Goal: Task Accomplishment & Management: Manage account settings

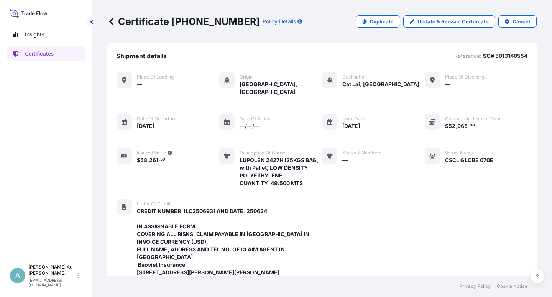
scroll to position [266, 0]
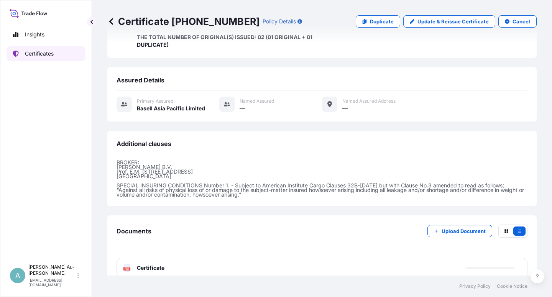
click at [37, 52] on p "Certificates" at bounding box center [39, 54] width 29 height 8
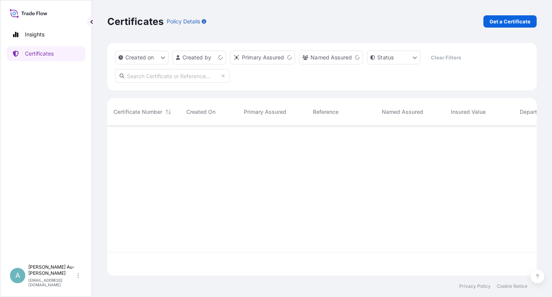
scroll to position [148, 423]
click at [167, 77] on input "text" at bounding box center [172, 76] width 115 height 14
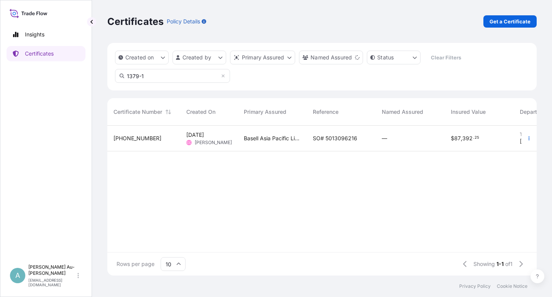
type input "1379-1"
click at [349, 141] on span "SO# 5013096216" at bounding box center [335, 139] width 44 height 8
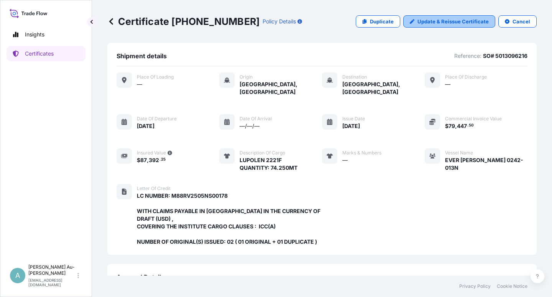
click at [432, 25] on p "Update & Reissue Certificate" at bounding box center [452, 22] width 71 height 8
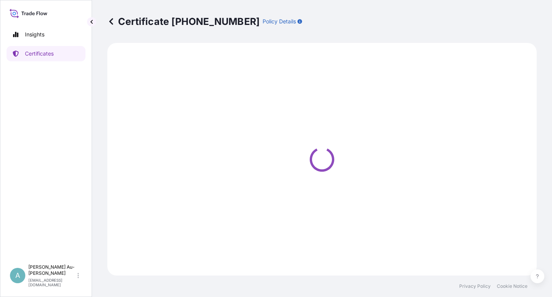
select select "Sea"
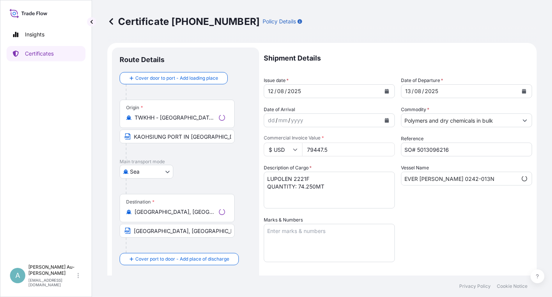
select select "32034"
click at [385, 93] on icon "Calendar" at bounding box center [387, 91] width 4 height 5
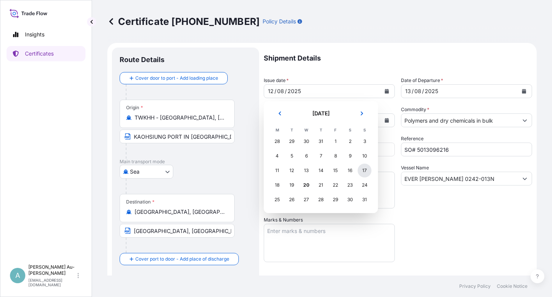
click at [366, 171] on div "17" at bounding box center [365, 171] width 14 height 14
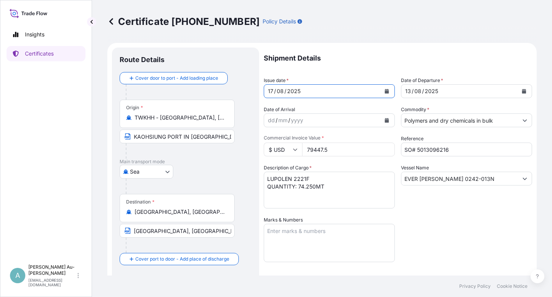
click at [522, 92] on icon "Calendar" at bounding box center [524, 91] width 4 height 5
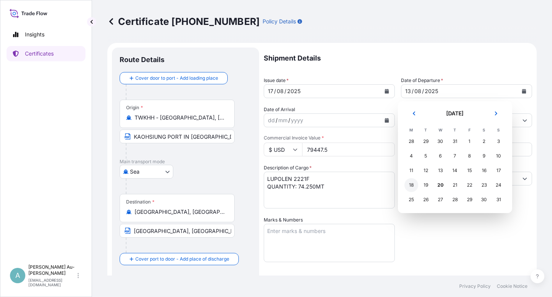
click at [411, 186] on div "18" at bounding box center [411, 185] width 14 height 14
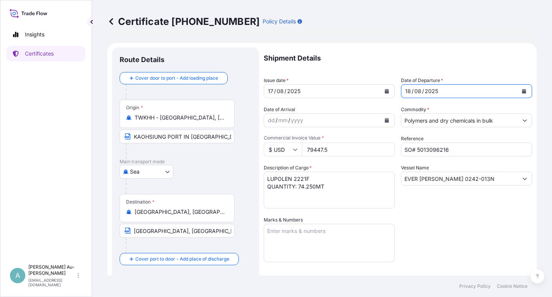
click at [463, 237] on div "Shipment Details Issue date * [DATE] Date of Departure * [DATE] Date of Arrival…" at bounding box center [398, 245] width 268 height 394
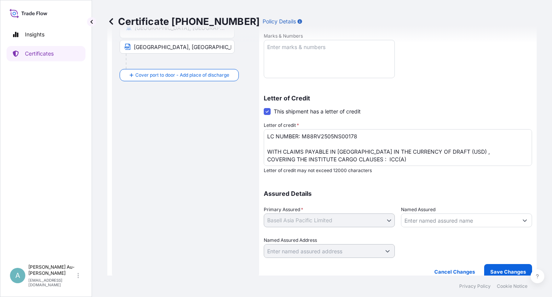
scroll to position [188, 0]
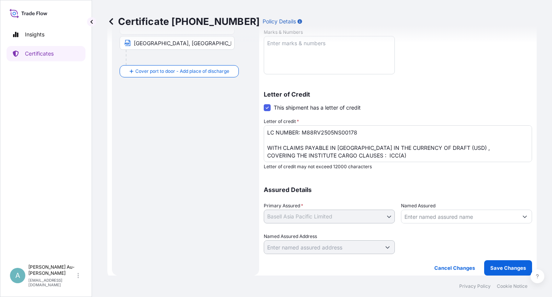
click at [337, 149] on textarea "LC NUMBER: M88RV2505NS00178 WITH CLAIMS PAYABLE IN [GEOGRAPHIC_DATA] IN THE CUR…" at bounding box center [398, 143] width 268 height 37
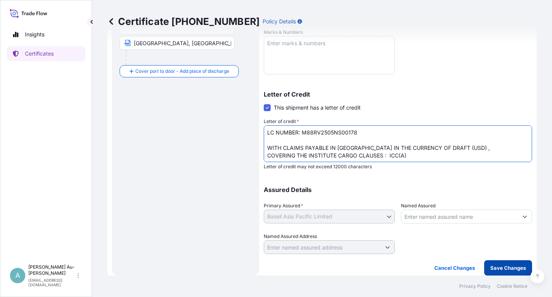
type textarea "LC NUMBER: M88RV2505NS00178 WITH CLAIMS PAYABLE IN [GEOGRAPHIC_DATA] IN THE CUR…"
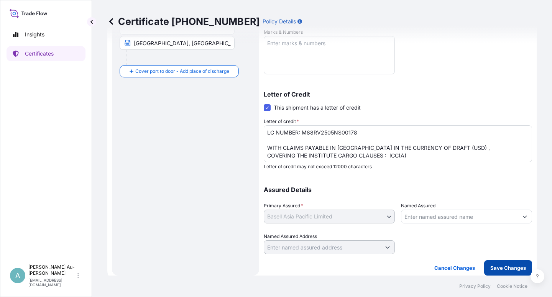
click at [490, 269] on p "Save Changes" at bounding box center [508, 268] width 36 height 8
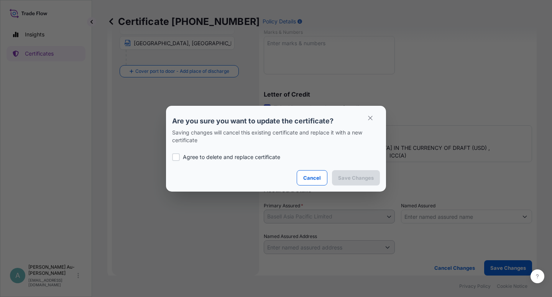
click at [180, 159] on label "Agree to delete and replace certificate" at bounding box center [276, 157] width 208 height 8
checkbox input "true"
click at [345, 176] on p "Save Changes" at bounding box center [356, 178] width 36 height 8
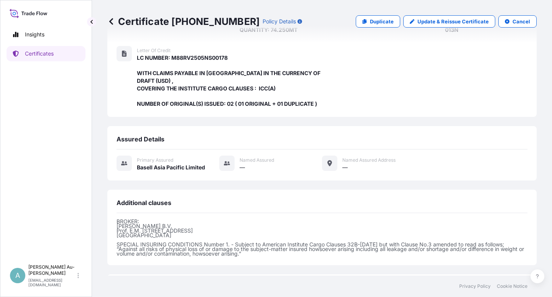
scroll to position [205, 0]
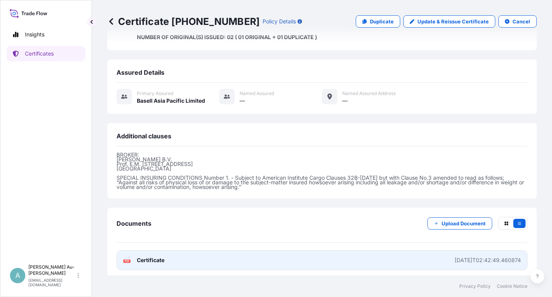
click at [172, 258] on link "PDF Certificate [DATE]T02:42:49.460874" at bounding box center [322, 260] width 411 height 20
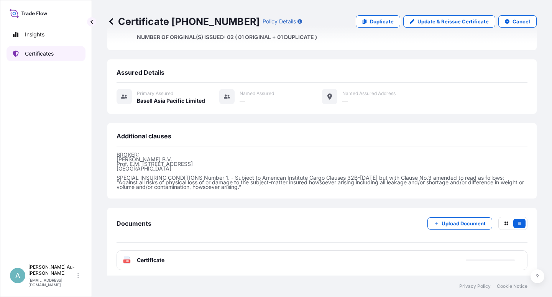
click at [48, 57] on p "Certificates" at bounding box center [39, 54] width 29 height 8
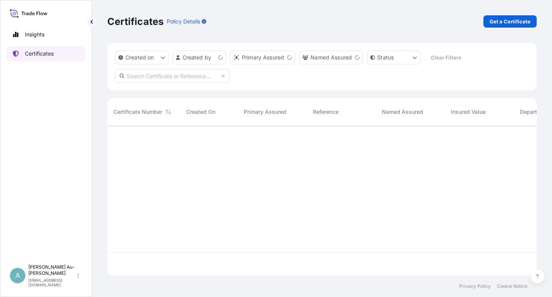
scroll to position [148, 423]
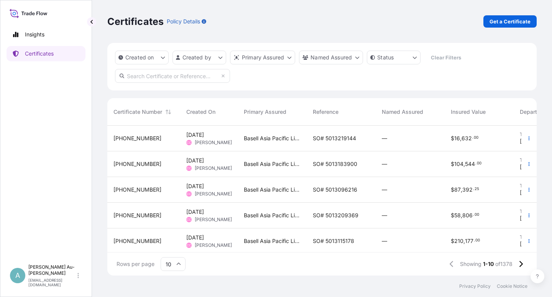
click at [156, 78] on input "text" at bounding box center [172, 76] width 115 height 14
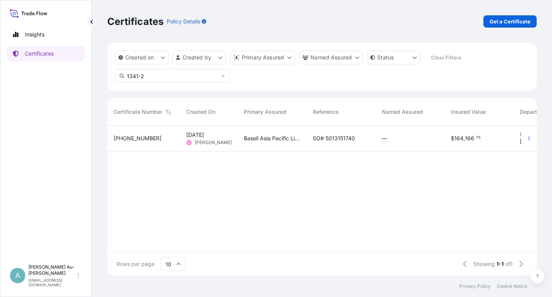
type input "1341-2"
click at [317, 141] on span "SO# 5013151740" at bounding box center [334, 139] width 42 height 8
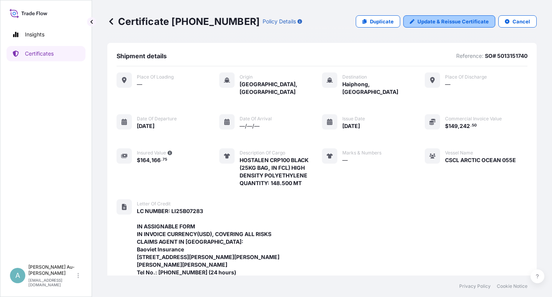
click at [441, 22] on p "Update & Reissue Certificate" at bounding box center [452, 22] width 71 height 8
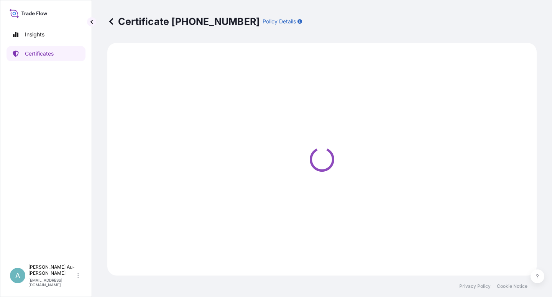
select select "Sea"
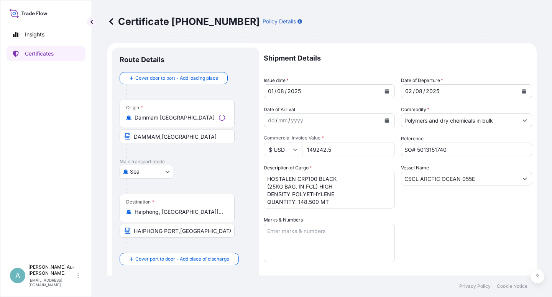
select select "32034"
click at [383, 86] on button "Calendar" at bounding box center [387, 91] width 12 height 12
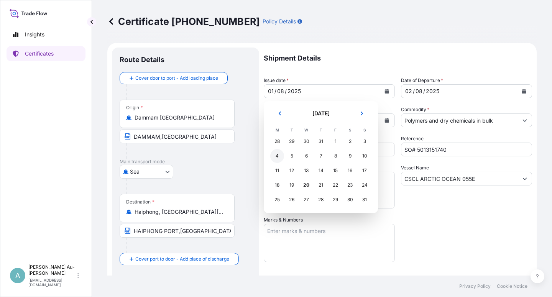
click at [280, 156] on div "4" at bounding box center [277, 156] width 14 height 14
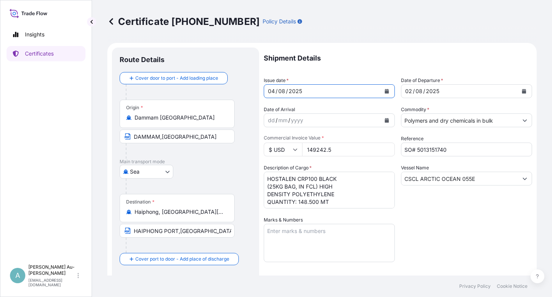
click at [518, 89] on button "Calendar" at bounding box center [524, 91] width 12 height 12
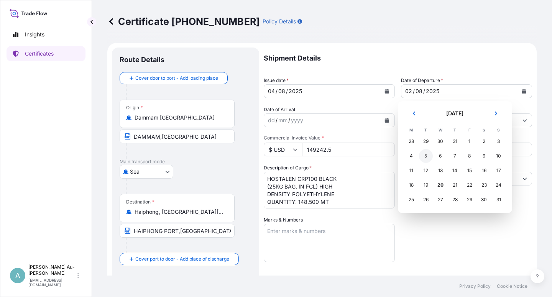
click at [427, 160] on div "5" at bounding box center [426, 156] width 14 height 14
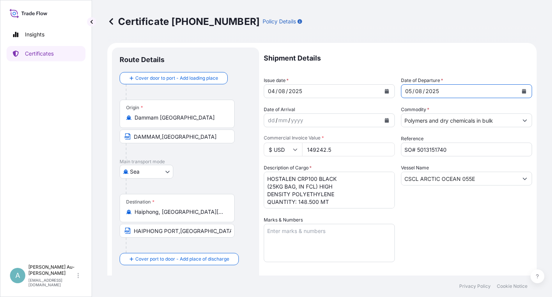
drag, startPoint x: 464, startPoint y: 244, endPoint x: 471, endPoint y: 231, distance: 13.7
click at [466, 236] on div "Shipment Details Issue date * [DATE] Date of Departure * [DATE] Date of Arrival…" at bounding box center [398, 245] width 268 height 394
drag, startPoint x: 451, startPoint y: 215, endPoint x: 445, endPoint y: 234, distance: 20.6
click at [451, 215] on div "Shipment Details Issue date * [DATE] Date of Departure * [DATE] Date of Arrival…" at bounding box center [398, 245] width 268 height 394
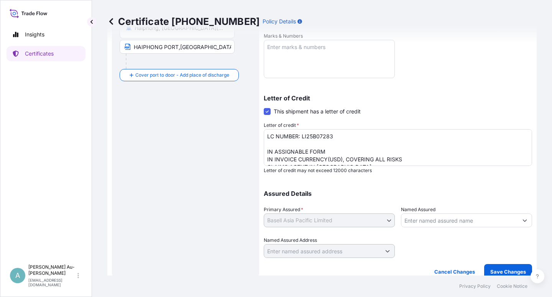
scroll to position [188, 0]
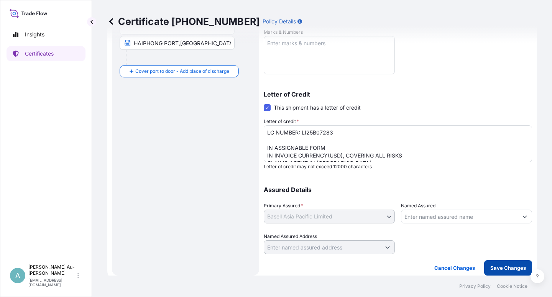
click at [494, 267] on p "Save Changes" at bounding box center [508, 268] width 36 height 8
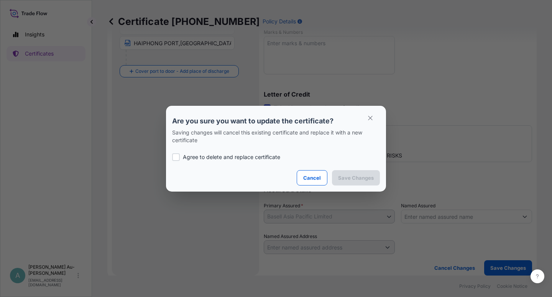
click at [203, 161] on div "Agree to delete and replace certificate" at bounding box center [276, 157] width 208 height 26
checkbox input "true"
click at [354, 177] on p "Save Changes" at bounding box center [356, 178] width 36 height 8
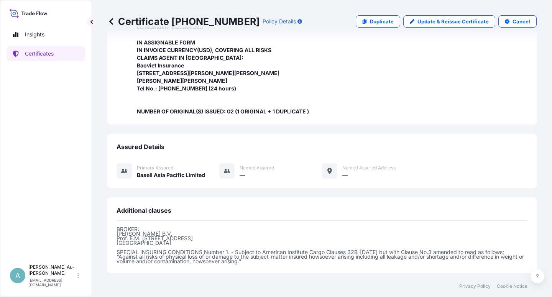
scroll to position [258, 0]
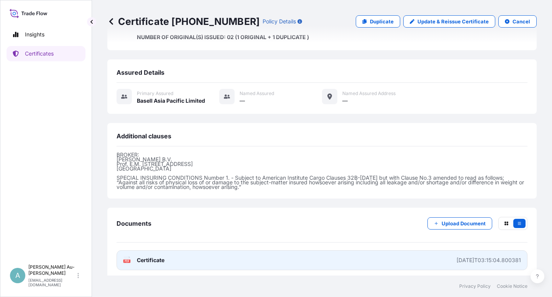
click at [222, 254] on link "PDF Certificate [DATE]T03:15:04.800381" at bounding box center [322, 260] width 411 height 20
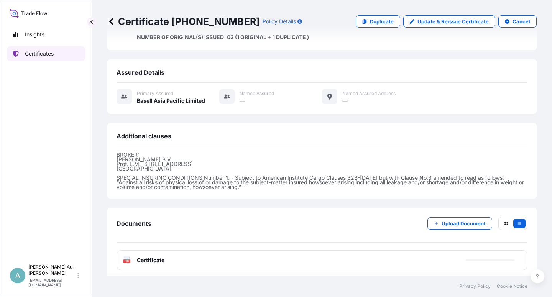
click at [49, 57] on p "Certificates" at bounding box center [39, 54] width 29 height 8
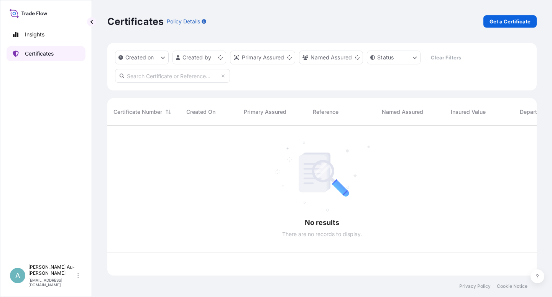
scroll to position [148, 423]
click at [174, 79] on input "text" at bounding box center [172, 76] width 115 height 14
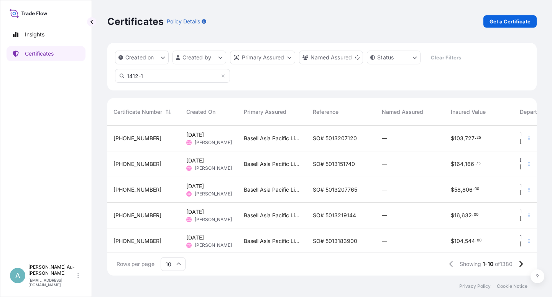
type input "1412-1"
click at [326, 136] on span "SO# 5013207120" at bounding box center [335, 139] width 44 height 8
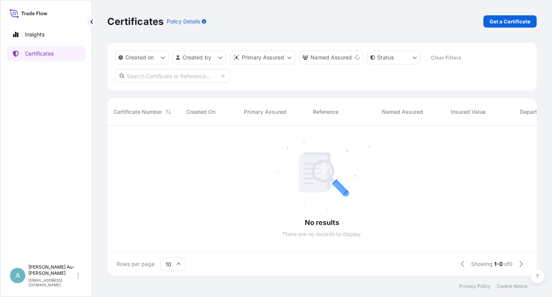
scroll to position [148, 423]
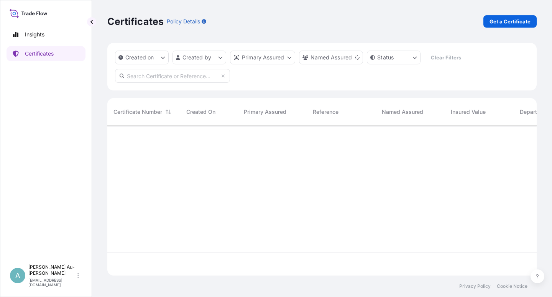
click at [149, 75] on input "text" at bounding box center [172, 76] width 115 height 14
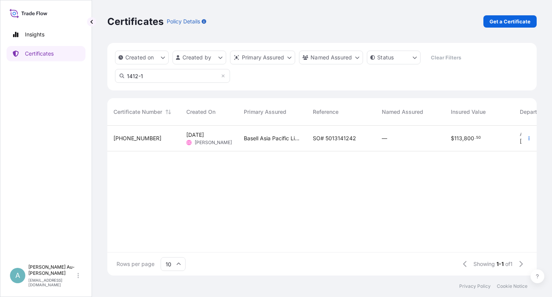
type input "1412-1"
click at [307, 141] on div "SO# 5013141242" at bounding box center [341, 139] width 69 height 26
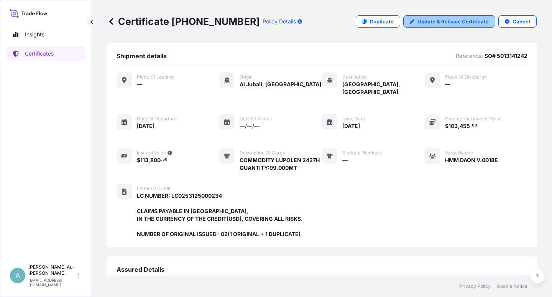
click at [430, 21] on p "Update & Reissue Certificate" at bounding box center [452, 22] width 71 height 8
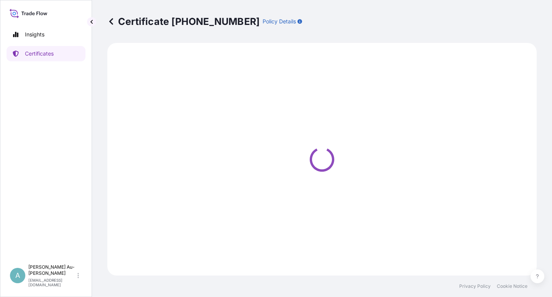
select select "Sea"
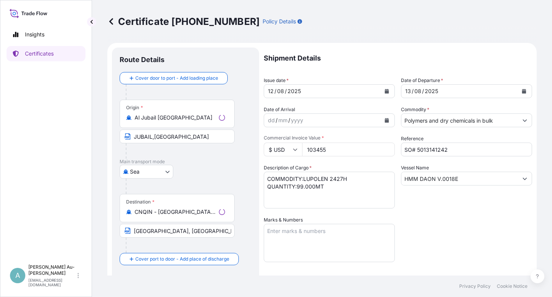
select select "32034"
click at [386, 90] on icon "Calendar" at bounding box center [386, 91] width 5 height 5
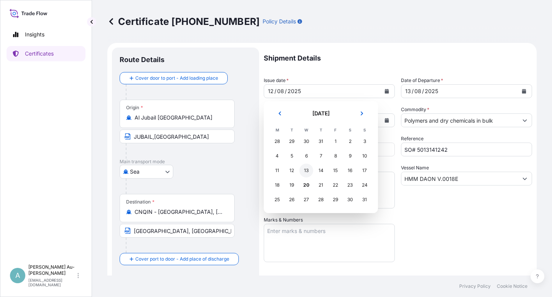
click at [305, 171] on div "13" at bounding box center [306, 171] width 14 height 14
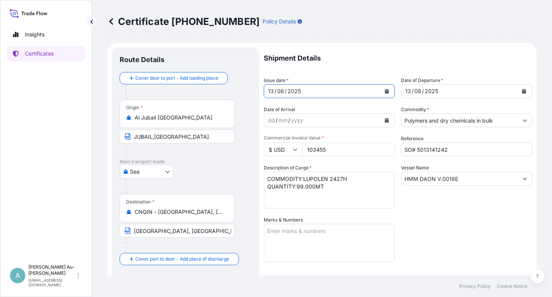
click at [518, 92] on button "Calendar" at bounding box center [524, 91] width 12 height 12
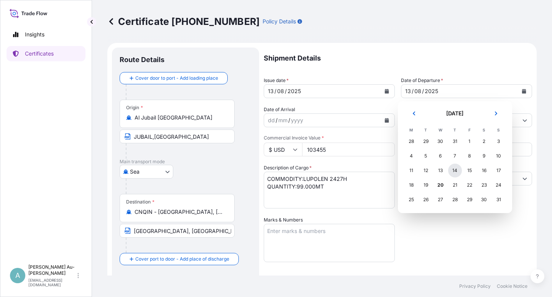
click at [455, 172] on div "14" at bounding box center [455, 171] width 14 height 14
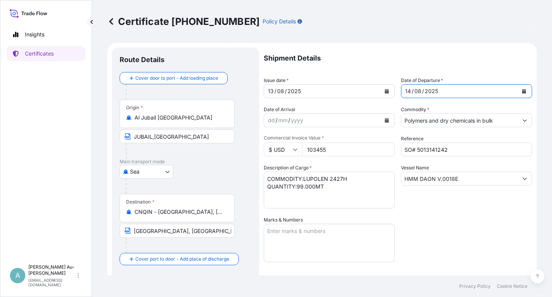
drag, startPoint x: 440, startPoint y: 225, endPoint x: 461, endPoint y: 214, distance: 24.0
click at [446, 223] on div "Shipment Details Issue date * [DATE] Date of Departure * [DATE] Date of Arrival…" at bounding box center [398, 245] width 268 height 394
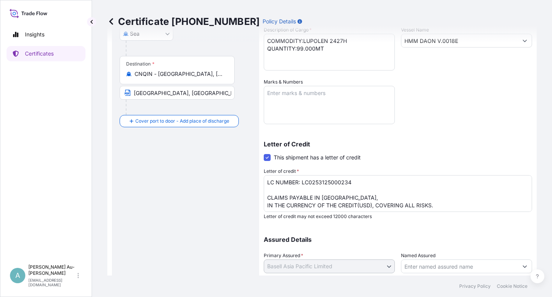
scroll to position [188, 0]
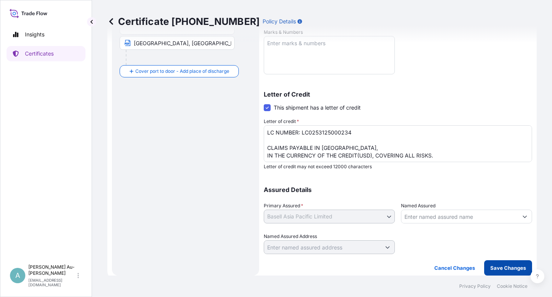
click at [490, 266] on p "Save Changes" at bounding box center [508, 268] width 36 height 8
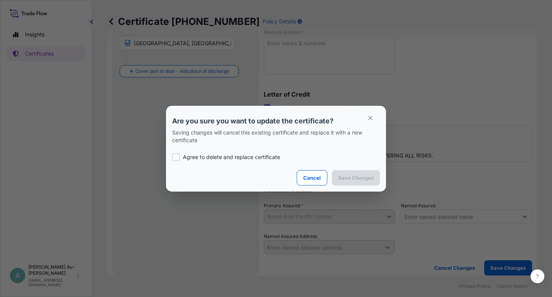
click at [235, 153] on div "Agree to delete and replace certificate" at bounding box center [276, 157] width 208 height 26
click at [269, 158] on p "Agree to delete and replace certificate" at bounding box center [231, 157] width 97 height 8
checkbox input "true"
click at [365, 181] on p "Save Changes" at bounding box center [356, 178] width 36 height 8
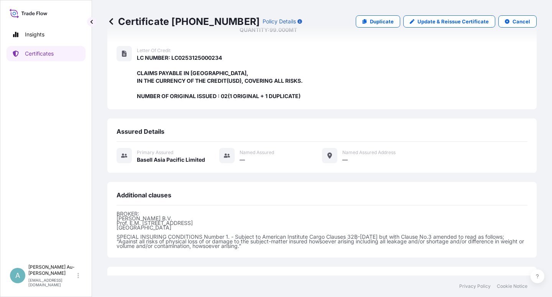
scroll to position [197, 0]
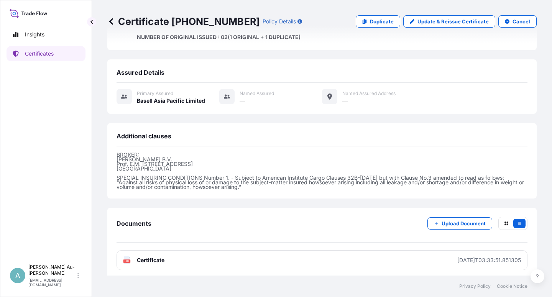
click at [165, 258] on link "PDF Certificate [DATE]T03:33:51.851305" at bounding box center [322, 260] width 411 height 20
click at [51, 56] on p "Certificates" at bounding box center [39, 54] width 29 height 8
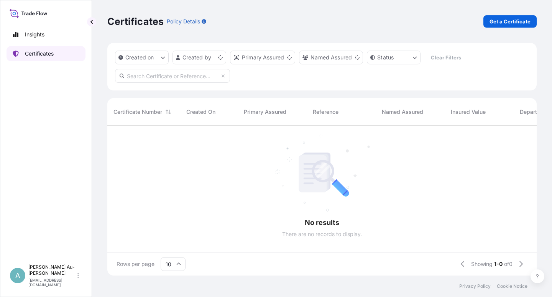
scroll to position [148, 423]
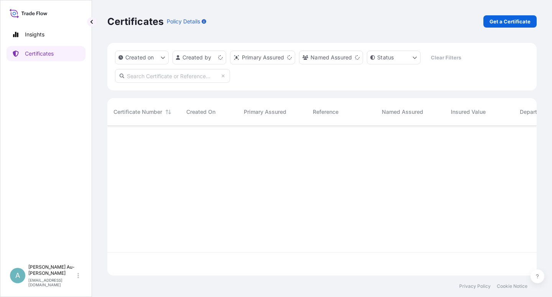
click at [164, 77] on input "text" at bounding box center [172, 76] width 115 height 14
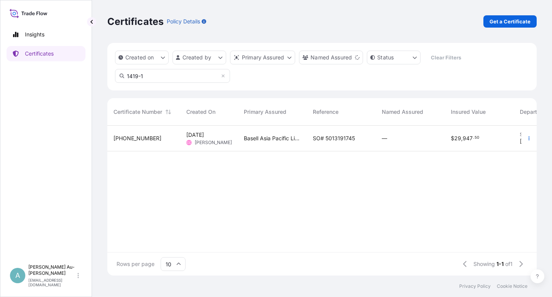
type input "1419-1"
click at [333, 140] on span "SO# 5013191745" at bounding box center [334, 139] width 42 height 8
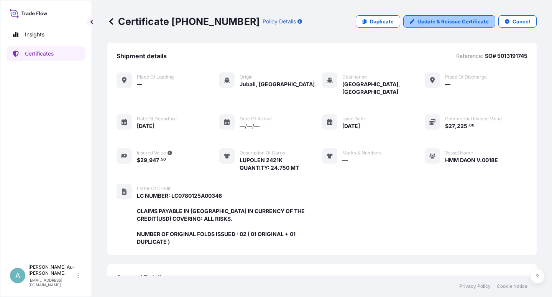
click at [426, 21] on p "Update & Reissue Certificate" at bounding box center [452, 22] width 71 height 8
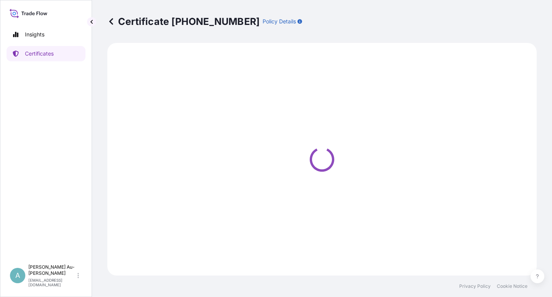
select select "Sea"
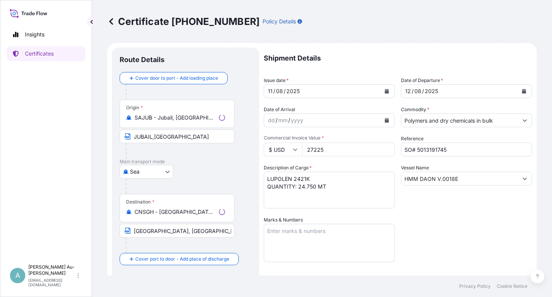
select select "32034"
click at [385, 92] on icon "Calendar" at bounding box center [387, 91] width 4 height 5
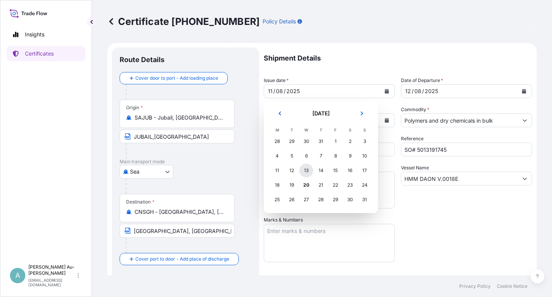
click at [306, 173] on div "13" at bounding box center [306, 171] width 14 height 14
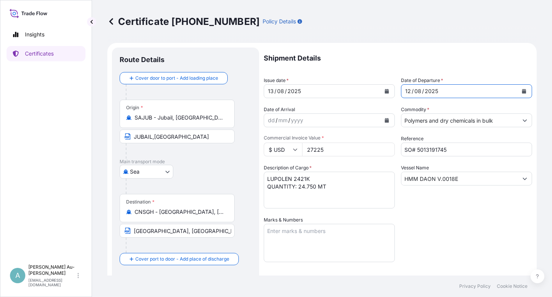
click at [522, 91] on icon "Calendar" at bounding box center [524, 91] width 4 height 5
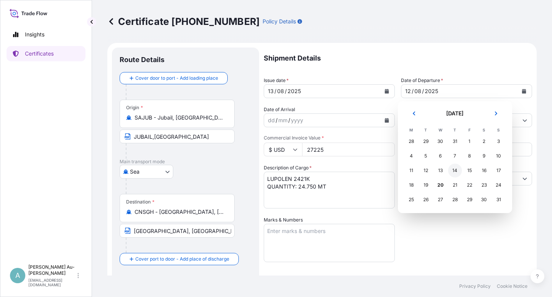
click at [457, 172] on div "14" at bounding box center [455, 171] width 14 height 14
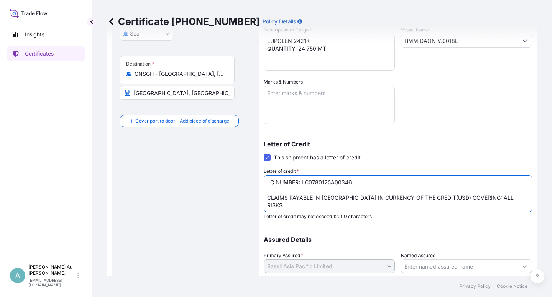
scroll to position [8, 0]
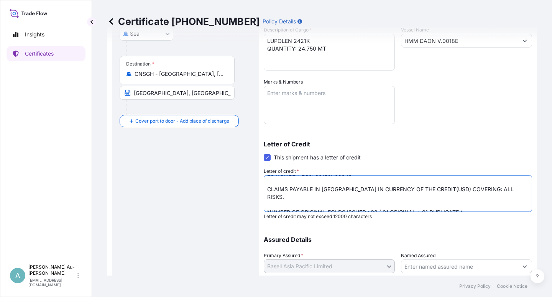
drag, startPoint x: 327, startPoint y: 205, endPoint x: 339, endPoint y: 214, distance: 15.6
click at [329, 208] on textarea "LC NUMBER: LC0780125A00346 CLAIMS PAYABLE IN [GEOGRAPHIC_DATA] IN CURRENCY OF T…" at bounding box center [398, 193] width 268 height 37
type textarea "LC NUMBER: LC0780125A00346 CLAIMS PAYABLE IN [GEOGRAPHIC_DATA] IN CURRENCY OF T…"
click at [466, 148] on div "Letter of Credit This shipment has a letter of credit Letter of credit * LC NUM…" at bounding box center [398, 180] width 268 height 79
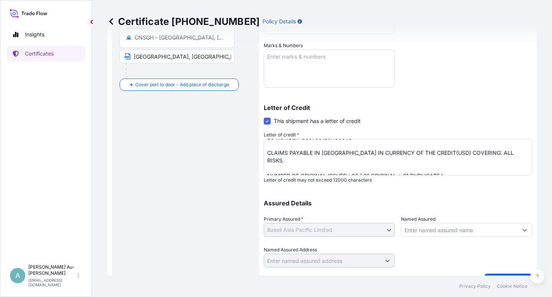
scroll to position [188, 0]
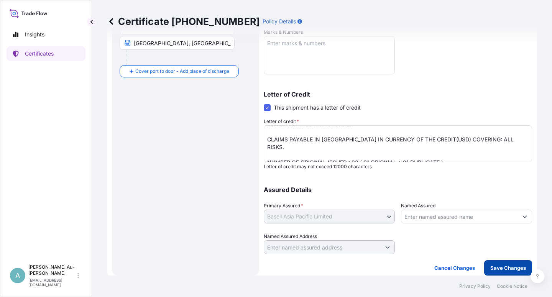
click at [494, 269] on p "Save Changes" at bounding box center [508, 268] width 36 height 8
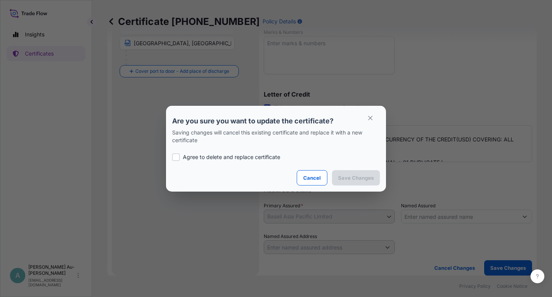
click at [204, 156] on p "Agree to delete and replace certificate" at bounding box center [231, 157] width 97 height 8
checkbox input "true"
click at [340, 177] on p "Save Changes" at bounding box center [356, 178] width 36 height 8
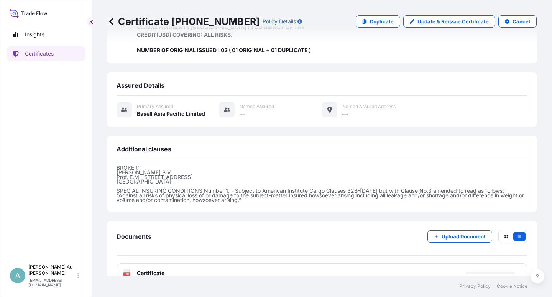
scroll to position [197, 0]
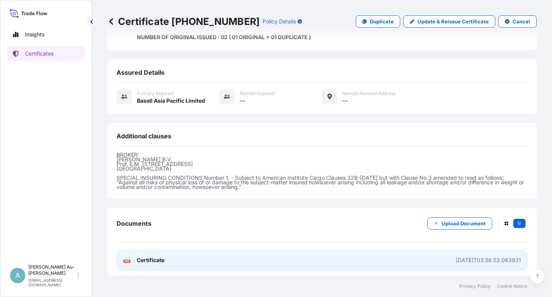
click at [164, 261] on link "PDF Certificate [DATE]T03:58:53.063931" at bounding box center [322, 260] width 411 height 20
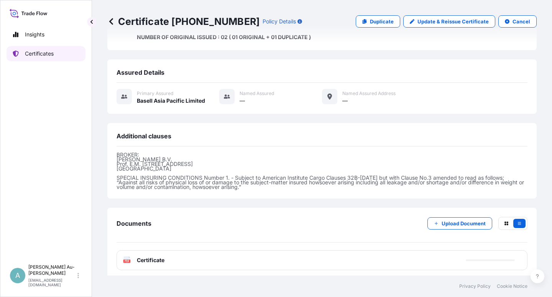
click at [42, 56] on p "Certificates" at bounding box center [39, 54] width 29 height 8
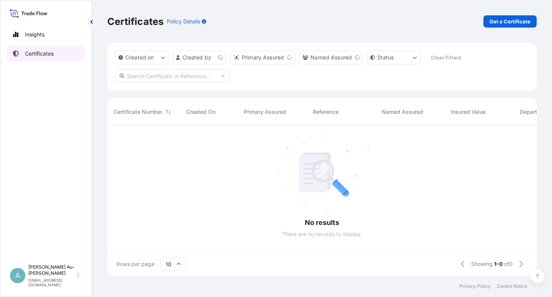
scroll to position [148, 423]
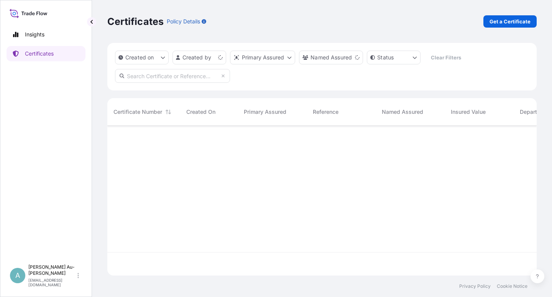
click at [152, 76] on input "text" at bounding box center [172, 76] width 115 height 14
type input "5013191746"
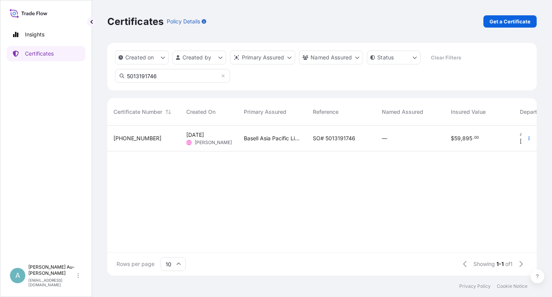
click at [350, 140] on span "SO# 5013191746" at bounding box center [334, 139] width 43 height 8
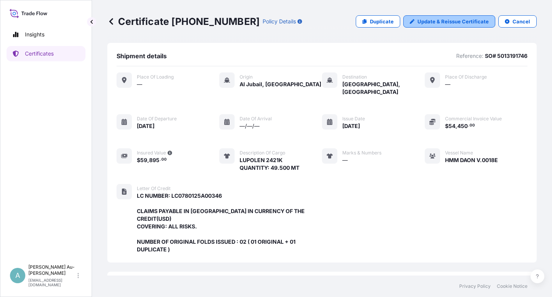
click at [436, 20] on p "Update & Reissue Certificate" at bounding box center [452, 22] width 71 height 8
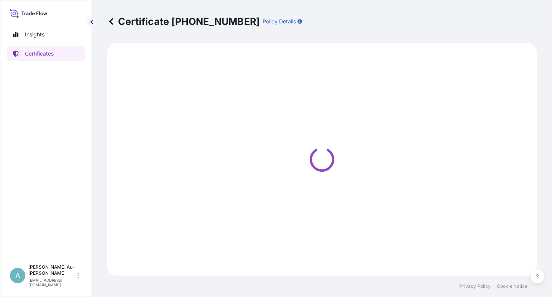
select select "Sea"
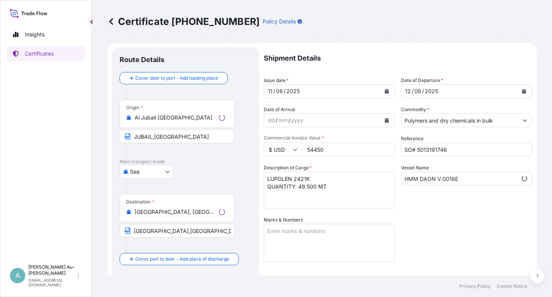
scroll to position [8, 0]
select select "32034"
click at [384, 89] on icon "Calendar" at bounding box center [386, 91] width 5 height 5
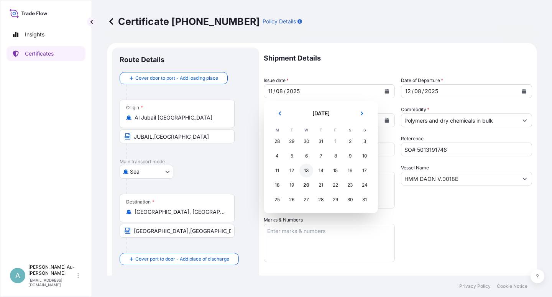
click at [307, 170] on div "13" at bounding box center [306, 171] width 14 height 14
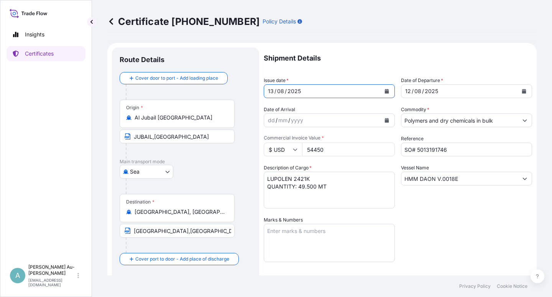
click at [522, 93] on button "Calendar" at bounding box center [524, 91] width 12 height 12
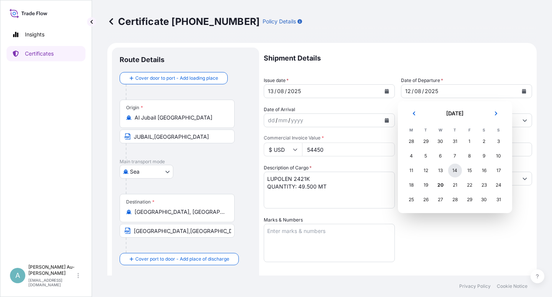
click at [452, 171] on div "14" at bounding box center [455, 171] width 14 height 14
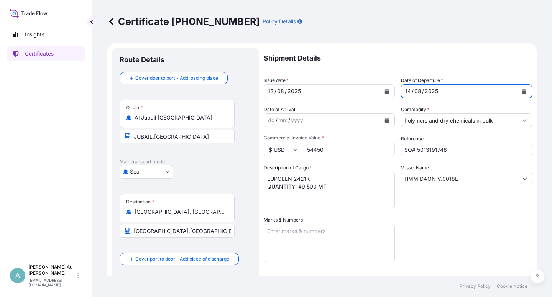
drag, startPoint x: 448, startPoint y: 256, endPoint x: 446, endPoint y: 248, distance: 7.4
click at [445, 254] on div "Shipment Details Issue date * [DATE] Date of Departure * [DATE] Date of Arrival…" at bounding box center [398, 245] width 268 height 394
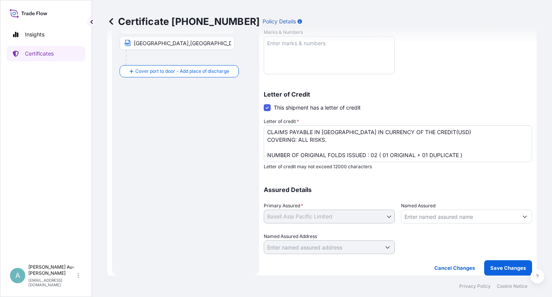
scroll to position [16, 0]
click at [327, 155] on textarea "LC NUMBER: LC0780125A00346 CLAIMS PAYABLE IN [GEOGRAPHIC_DATA] IN CURRENCY OF T…" at bounding box center [398, 143] width 268 height 37
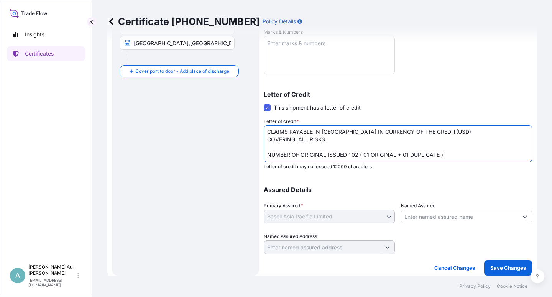
click at [466, 147] on textarea "LC NUMBER: LC0780125A00346 CLAIMS PAYABLE IN [GEOGRAPHIC_DATA] IN CURRENCY OF T…" at bounding box center [398, 143] width 268 height 37
type textarea "LC NUMBER: LC0780125A00346 CLAIMS PAYABLE IN [GEOGRAPHIC_DATA] IN CURRENCY OF T…"
click at [507, 269] on p "Save Changes" at bounding box center [508, 268] width 36 height 8
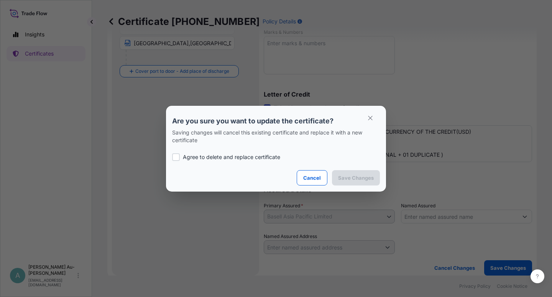
click at [221, 157] on p "Agree to delete and replace certificate" at bounding box center [231, 157] width 97 height 8
checkbox input "true"
click at [344, 182] on button "Save Changes" at bounding box center [356, 177] width 48 height 15
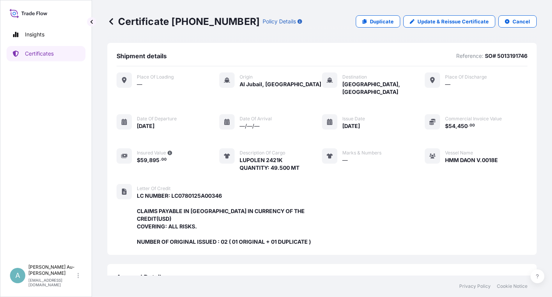
scroll to position [197, 0]
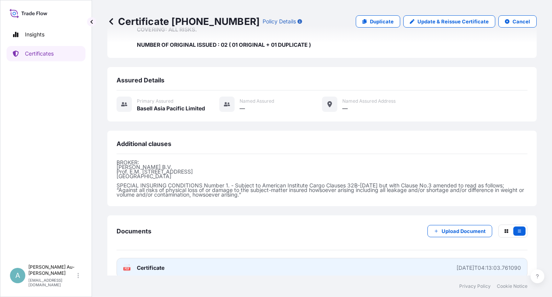
click at [151, 264] on span "Certificate" at bounding box center [151, 268] width 28 height 8
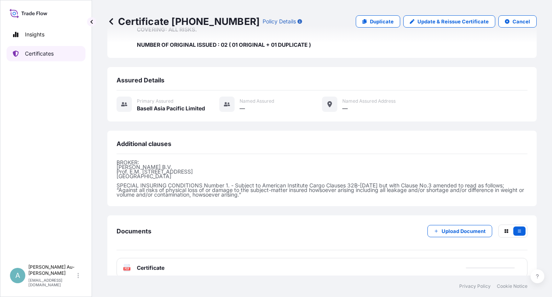
click at [56, 54] on link "Certificates" at bounding box center [46, 53] width 79 height 15
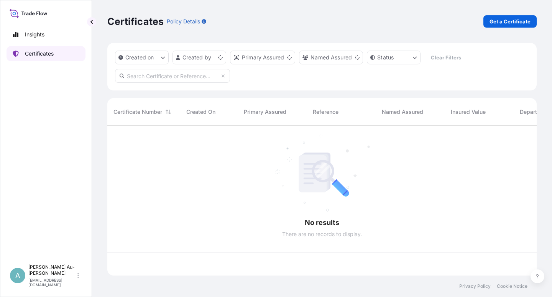
scroll to position [148, 423]
click at [200, 79] on input "text" at bounding box center [172, 76] width 115 height 14
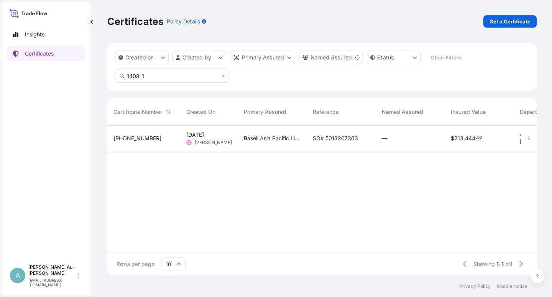
type input "1408-1"
click at [328, 138] on span "SO# 5013207363" at bounding box center [335, 139] width 45 height 8
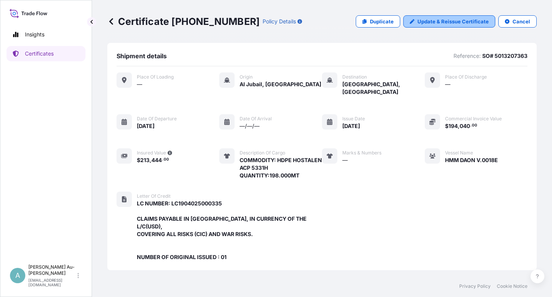
click at [419, 25] on p "Update & Reissue Certificate" at bounding box center [452, 22] width 71 height 8
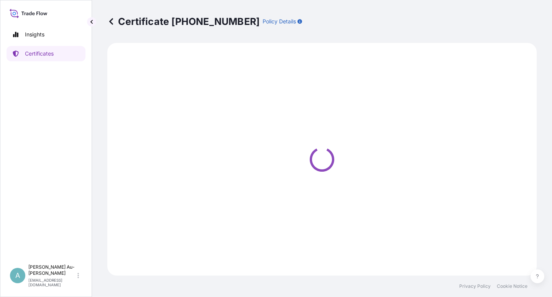
select select "Sea"
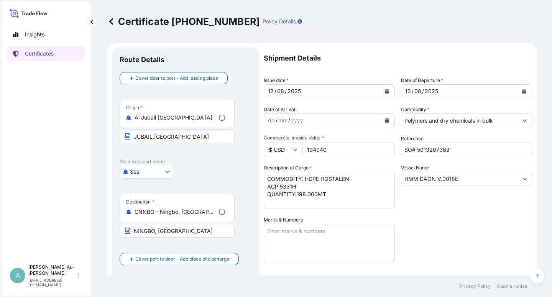
select select "32034"
click at [384, 92] on icon "Calendar" at bounding box center [386, 91] width 5 height 5
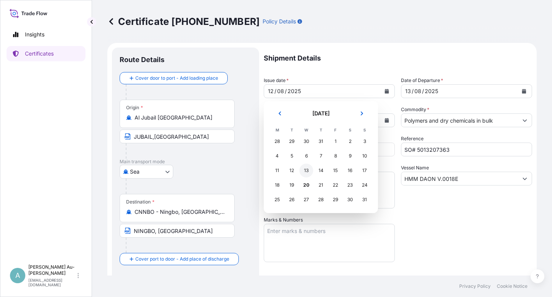
click at [305, 170] on div "13" at bounding box center [306, 171] width 14 height 14
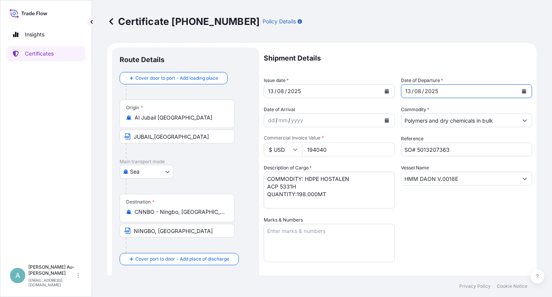
click at [522, 91] on icon "Calendar" at bounding box center [524, 91] width 4 height 5
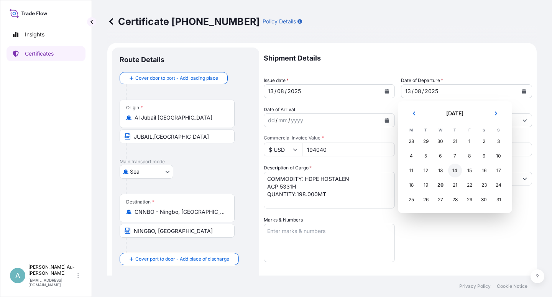
click at [453, 170] on div "14" at bounding box center [455, 171] width 14 height 14
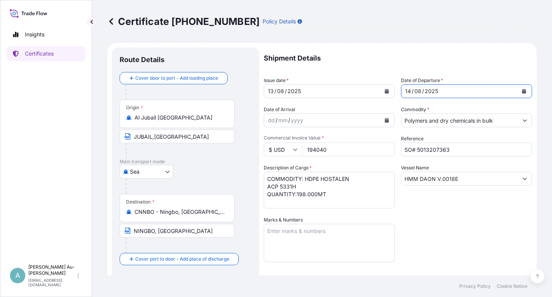
drag, startPoint x: 448, startPoint y: 220, endPoint x: 462, endPoint y: 211, distance: 16.7
click at [458, 213] on div "Shipment Details Issue date * [DATE] Date of Departure * [DATE] Date of Arrival…" at bounding box center [398, 245] width 268 height 394
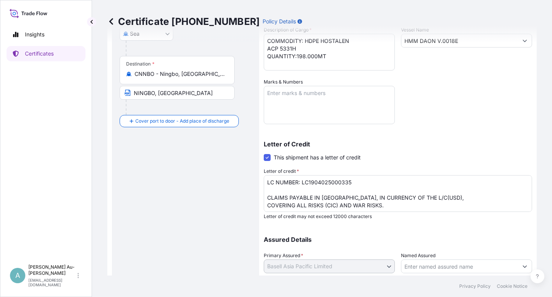
scroll to position [188, 0]
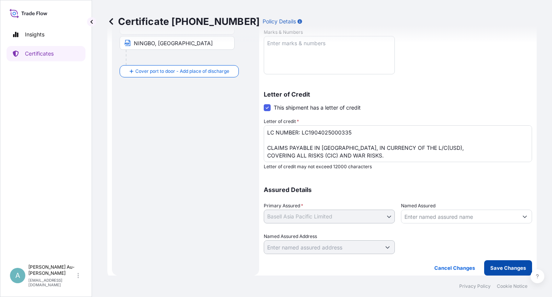
click at [497, 269] on p "Save Changes" at bounding box center [508, 268] width 36 height 8
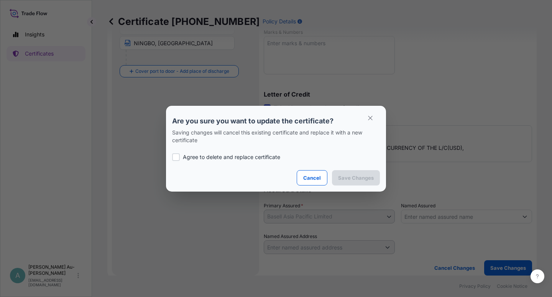
click at [215, 155] on p "Agree to delete and replace certificate" at bounding box center [231, 157] width 97 height 8
checkbox input "true"
click at [352, 178] on p "Save Changes" at bounding box center [356, 178] width 36 height 8
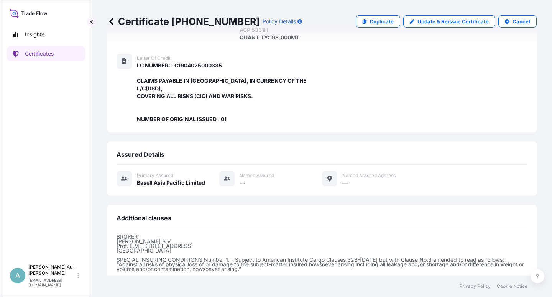
scroll to position [220, 0]
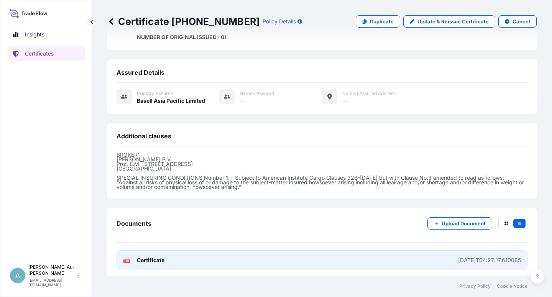
drag, startPoint x: 148, startPoint y: 261, endPoint x: 153, endPoint y: 258, distance: 6.9
click at [149, 259] on link "PDF Certificate [DATE]T04:27:17.610085" at bounding box center [322, 260] width 411 height 20
